Goal: Task Accomplishment & Management: Manage account settings

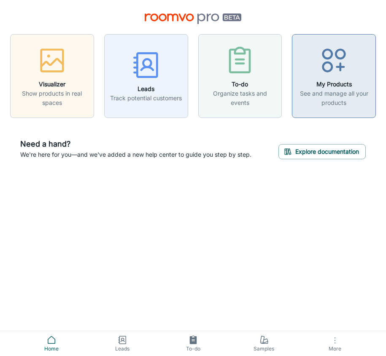
click at [324, 85] on h6 "My Products" at bounding box center [333, 84] width 73 height 9
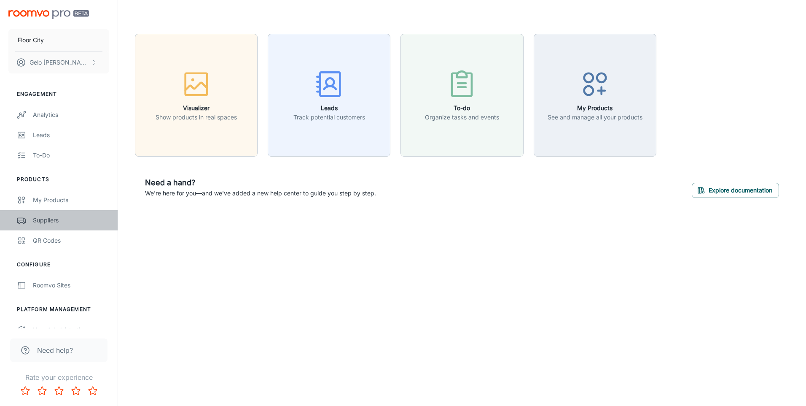
click at [55, 217] on div "Suppliers" at bounding box center [71, 220] width 76 height 9
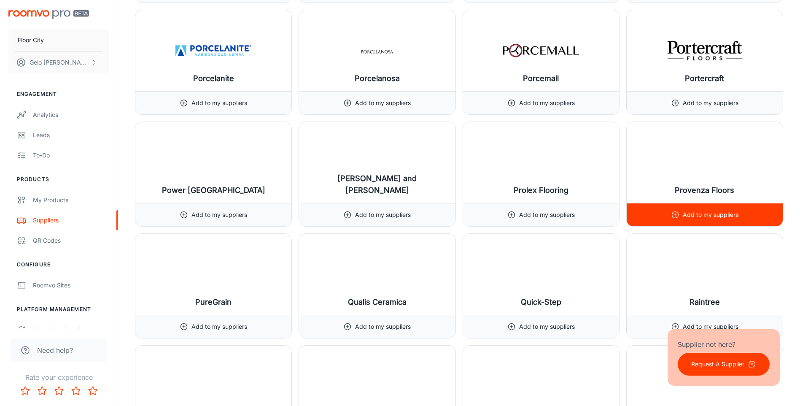
scroll to position [7815, 0]
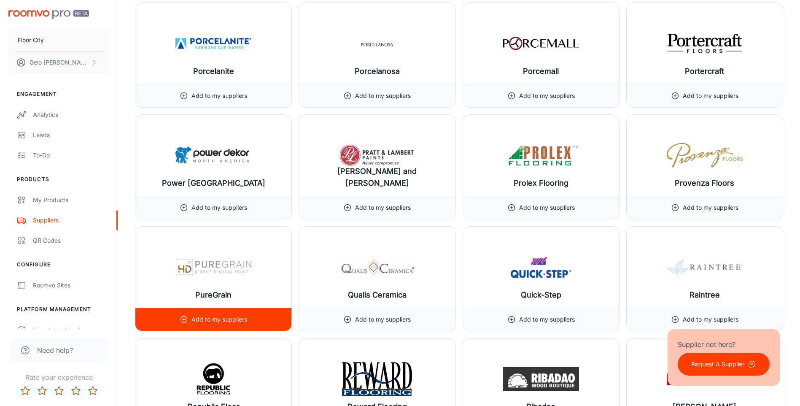
click at [240, 283] on img at bounding box center [213, 267] width 76 height 34
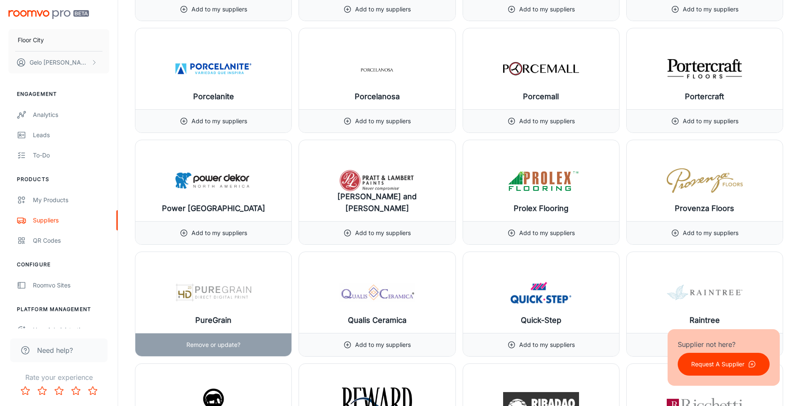
scroll to position [7899, 0]
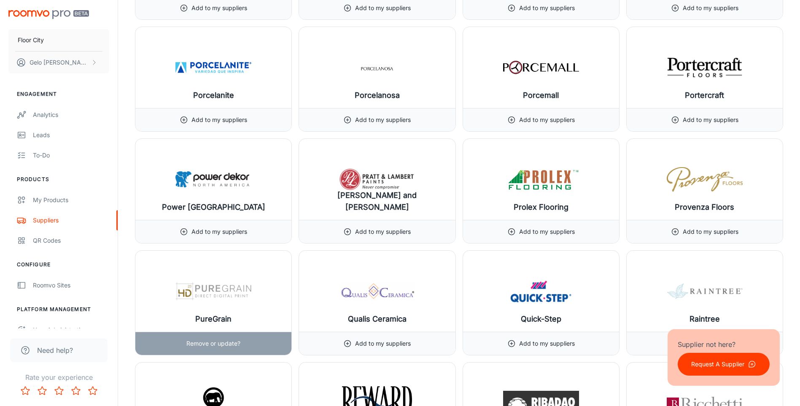
click at [207, 345] on p "Remove or update?" at bounding box center [213, 343] width 54 height 9
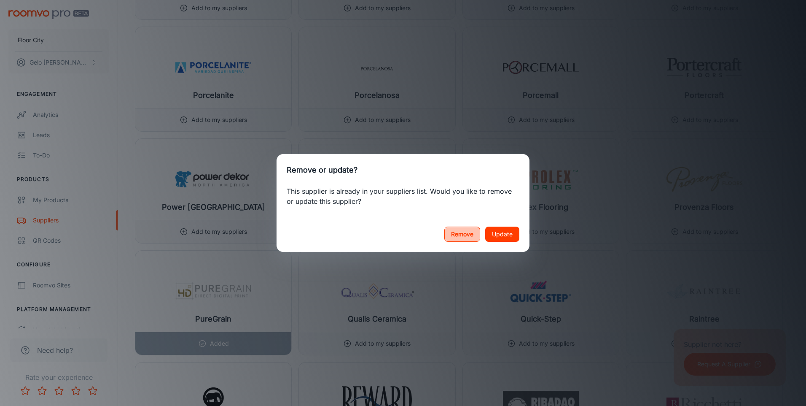
click at [386, 236] on button "Remove" at bounding box center [463, 233] width 36 height 15
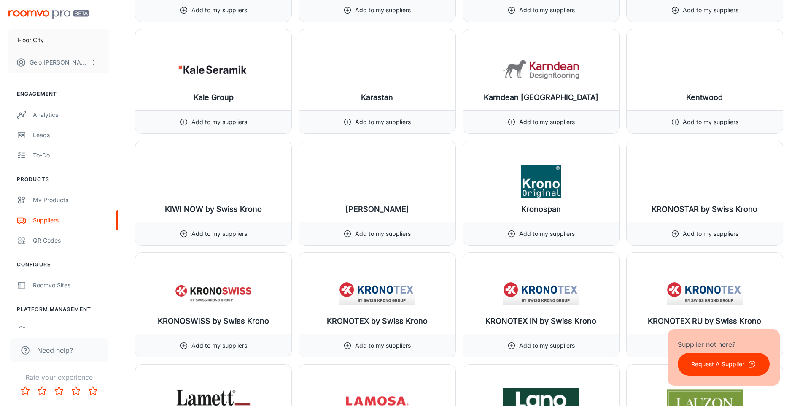
scroll to position [5327, 0]
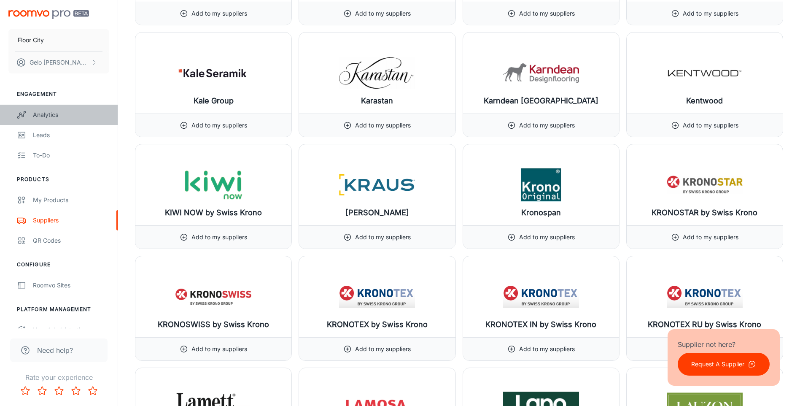
click at [53, 113] on div "Analytics" at bounding box center [71, 114] width 76 height 9
